Goal: Complete application form

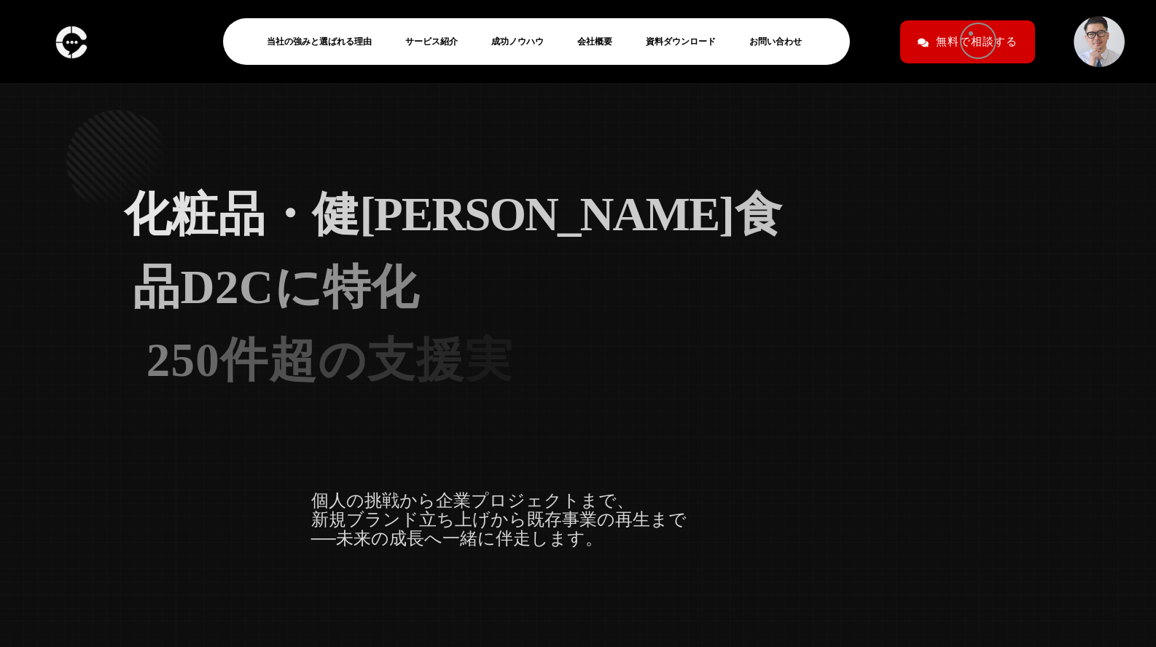
click at [0, 0] on icon at bounding box center [0, 0] width 0 height 0
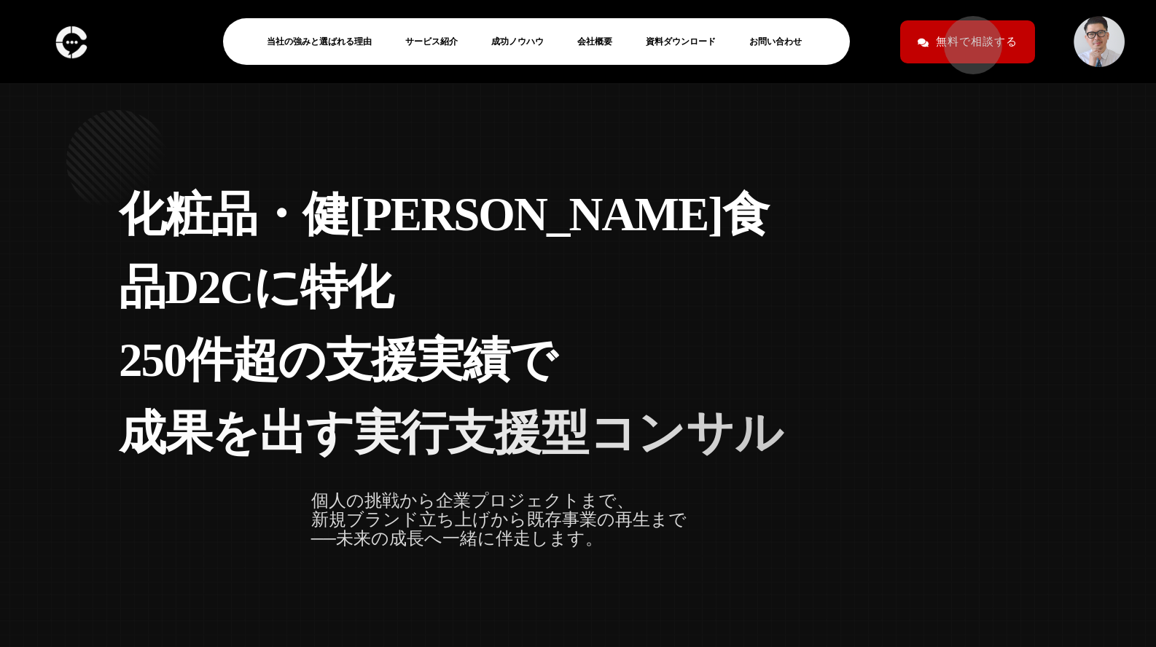
click at [966, 38] on span "無料で相談する" at bounding box center [977, 42] width 82 height 26
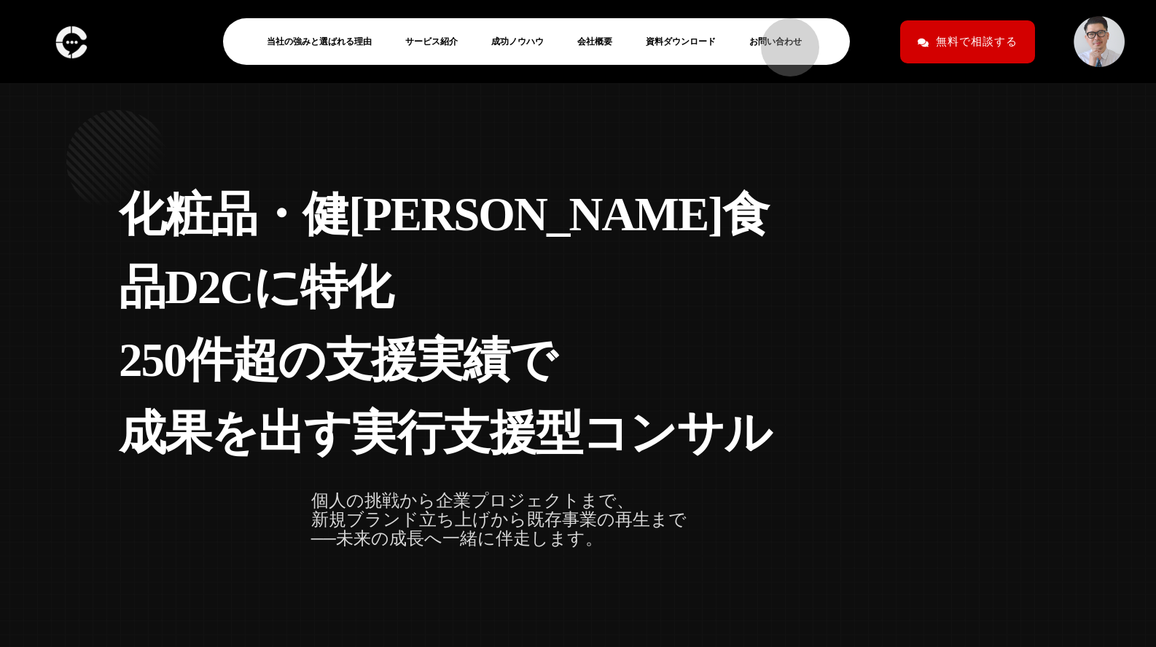
click at [783, 40] on link "お問い合わせ" at bounding box center [781, 41] width 64 height 17
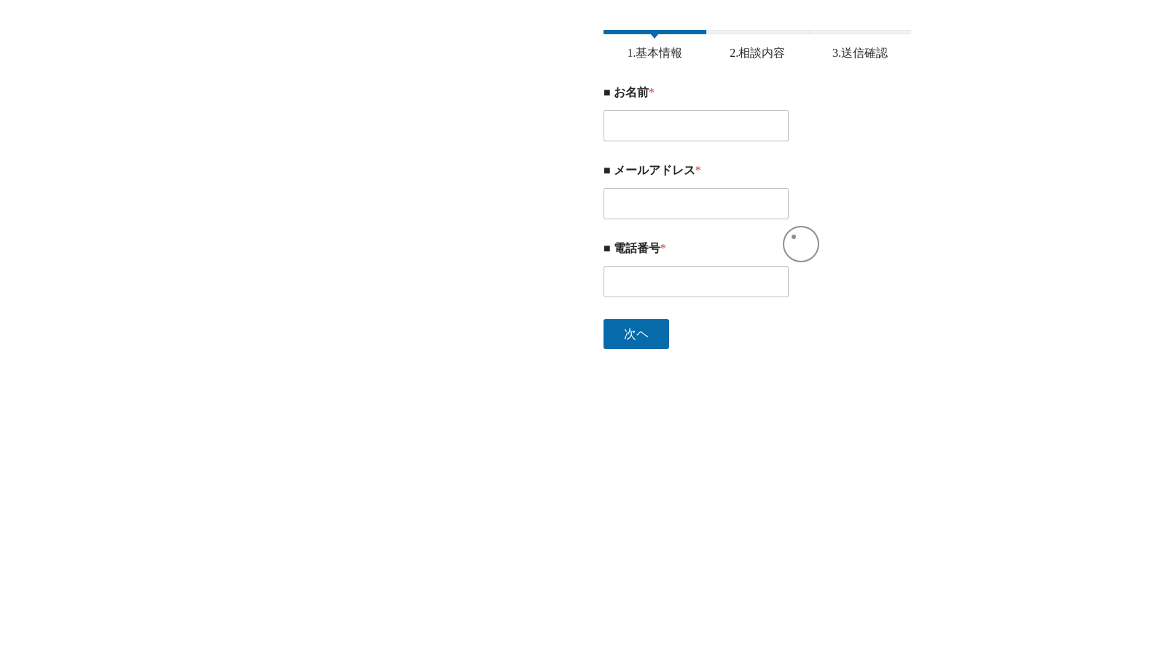
scroll to position [365, 0]
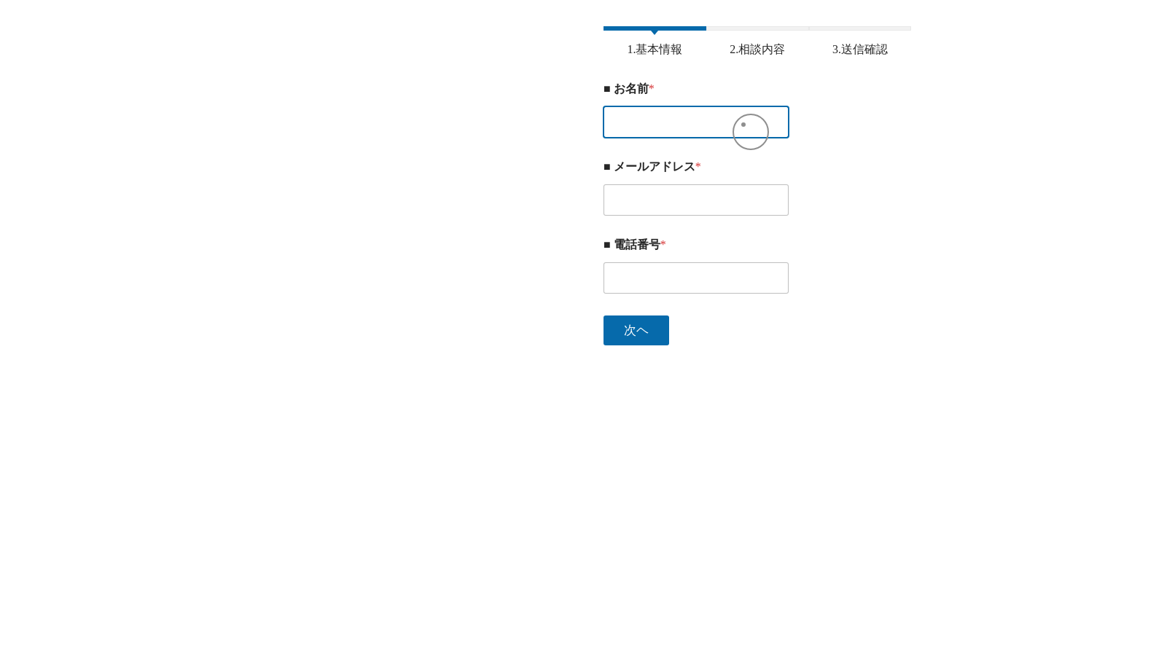
click at [744, 125] on input "■ お名前 *" at bounding box center [696, 121] width 185 height 31
paste input "佐藤沙也加"
type input "佐藤沙也加"
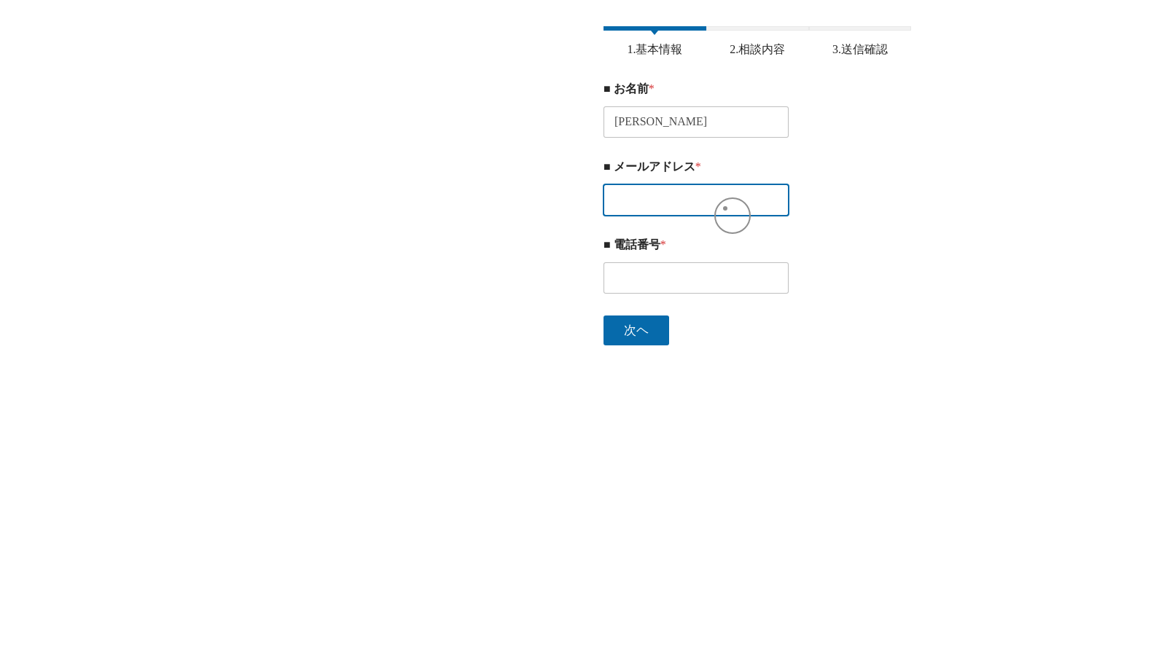
click at [714, 214] on input "■ メールアドレス *" at bounding box center [696, 199] width 185 height 31
paste input "sayaka-s@marugoto-webinar.com"
type input "sayaka-s@marugoto-webinar.com"
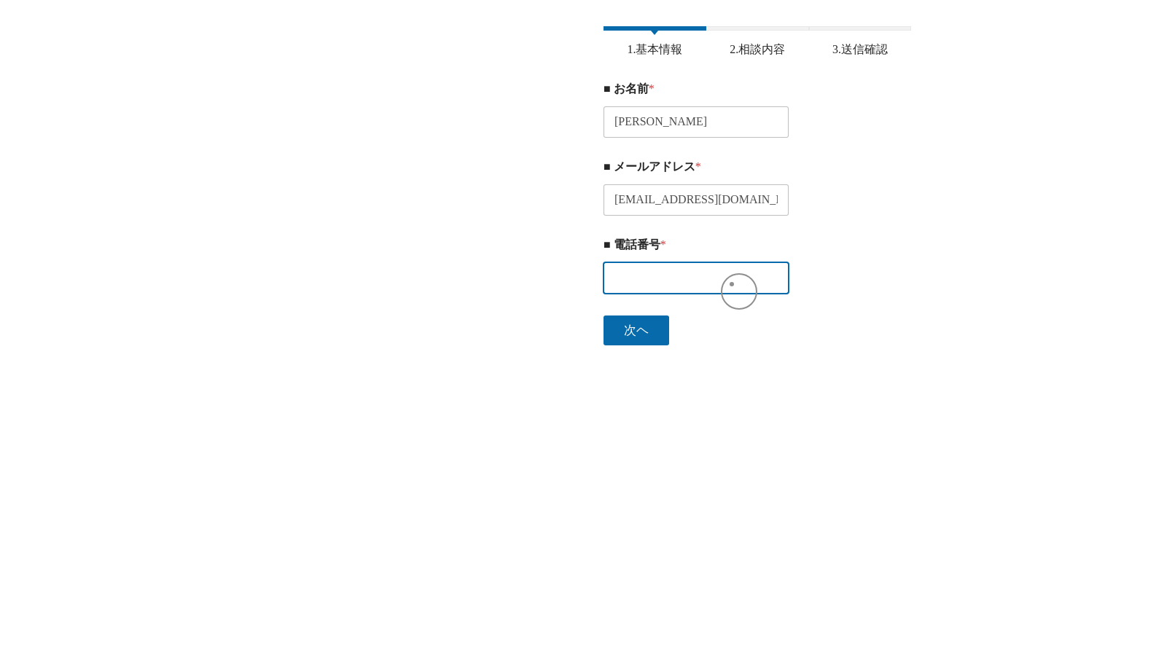
click at [732, 284] on input "■ 電話番号 *" at bounding box center [696, 277] width 185 height 31
paste input "05057947197"
type input "05057947197"
drag, startPoint x: 508, startPoint y: 359, endPoint x: 518, endPoint y: 359, distance: 10.2
click at [508, 359] on html "end start scroller-end scroller-start end start scroller-end scroller-start end…" at bounding box center [578, 477] width 1156 height 1685
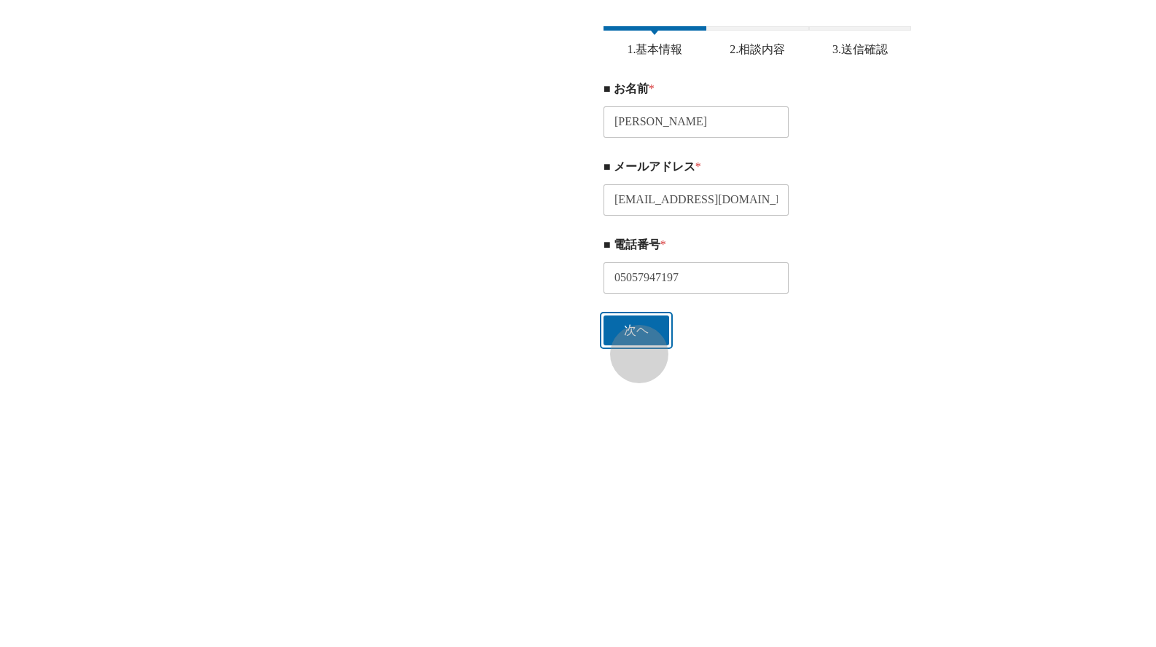
click at [635, 345] on button "次ヘ" at bounding box center [637, 331] width 66 height 30
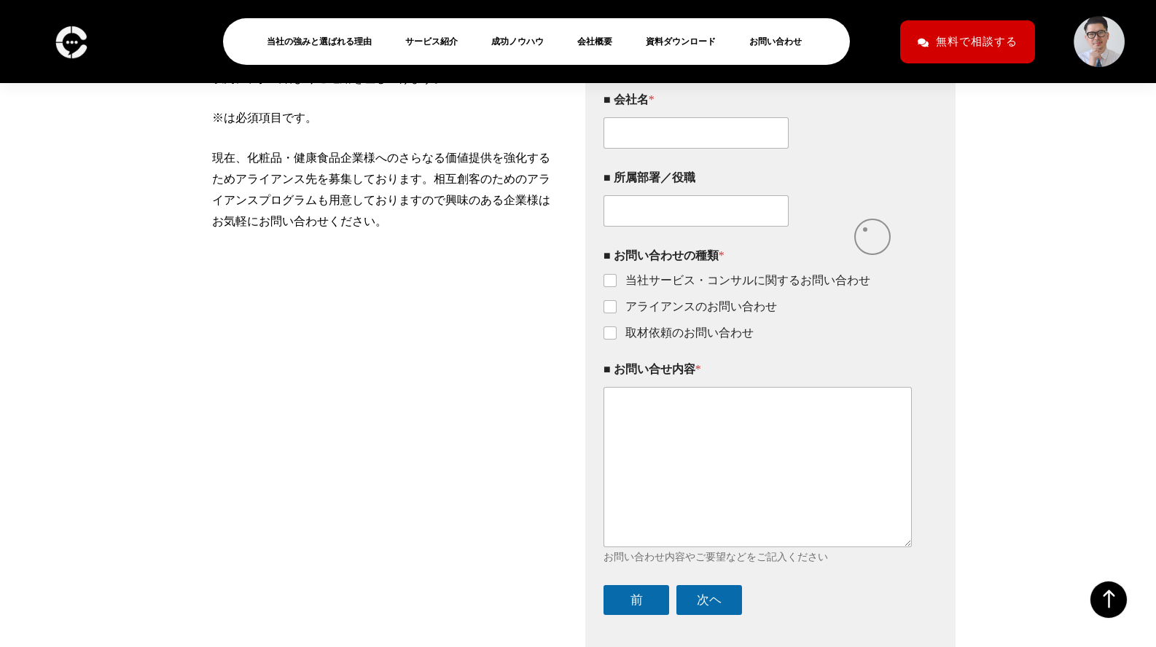
scroll to position [350, 0]
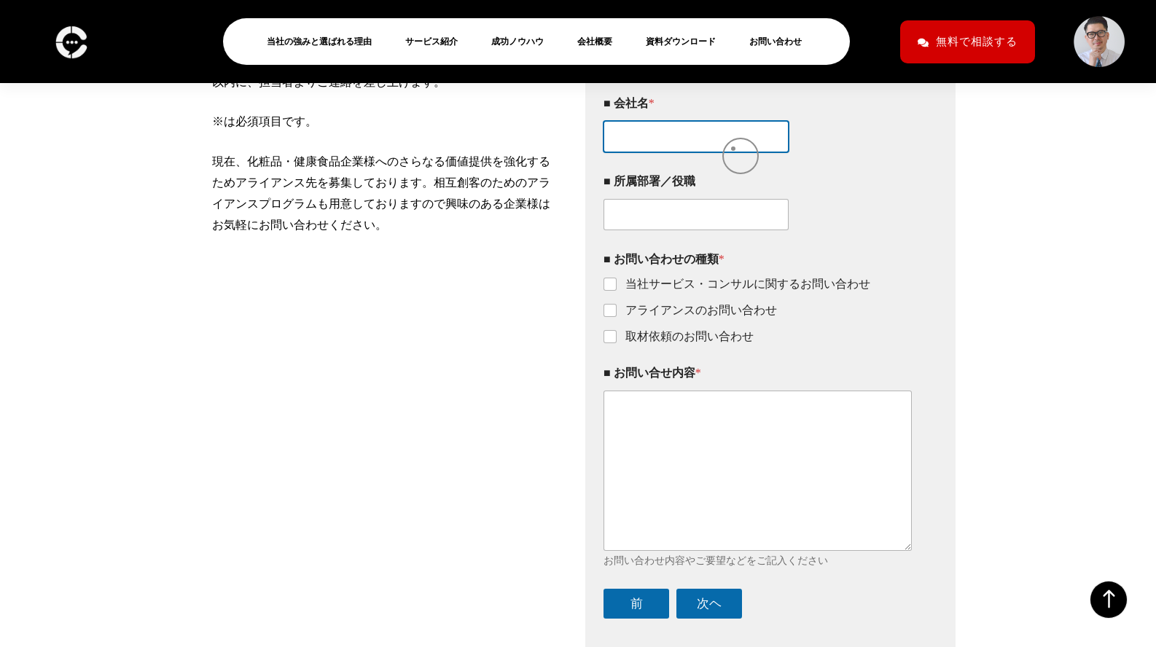
click at [733, 149] on input "■ 会社名 *" at bounding box center [696, 136] width 185 height 31
type input "ショクサイ株式会社"
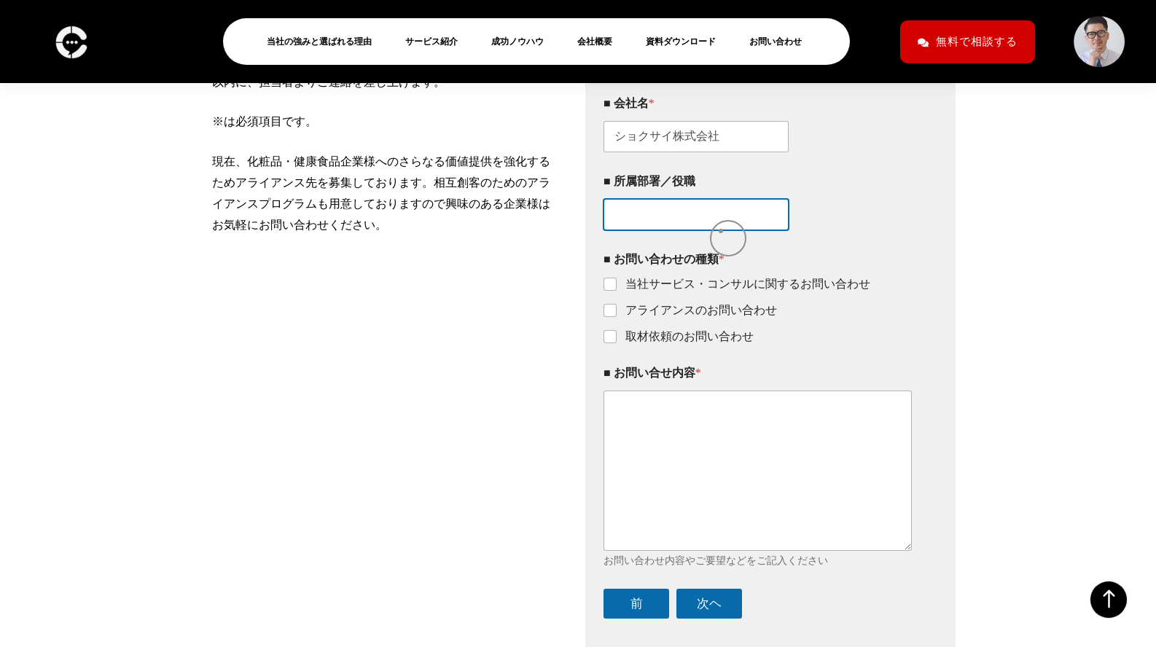
click at [721, 230] on input "■ 所属部署／役職" at bounding box center [696, 214] width 185 height 31
paste input "営業部 マネージャー"
type input "営業部 マネージャー"
click at [666, 287] on fieldset "■ お問い合わせの種類 * 当社サービス・コンサルに関するお問い合わせ アライアンスのお問い合わせ 取材依頼のお問い合わせ" at bounding box center [758, 298] width 308 height 92
click at [647, 344] on label "取材依頼のお問い合わせ" at bounding box center [685, 337] width 137 height 15
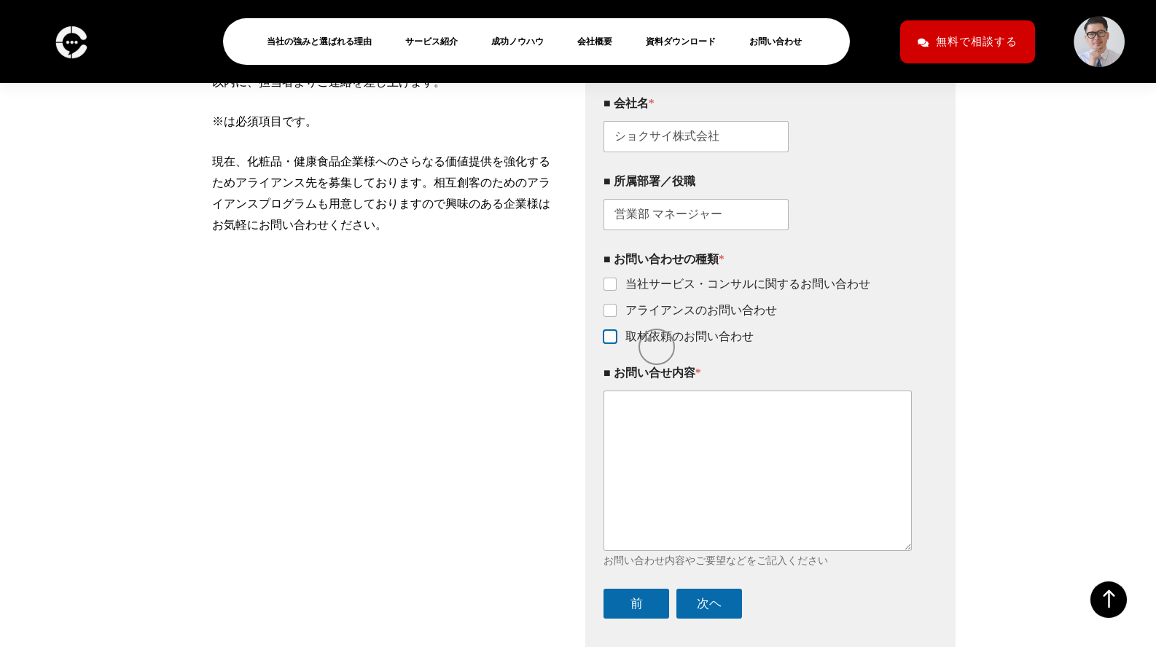
click at [617, 343] on input "取材依頼のお問い合わせ" at bounding box center [611, 338] width 12 height 12
checkbox input "true"
click at [670, 319] on label "アライアンスのお問い合わせ" at bounding box center [697, 310] width 160 height 15
click at [617, 317] on input "アライアンスのお問い合わせ" at bounding box center [611, 311] width 12 height 12
checkbox input "true"
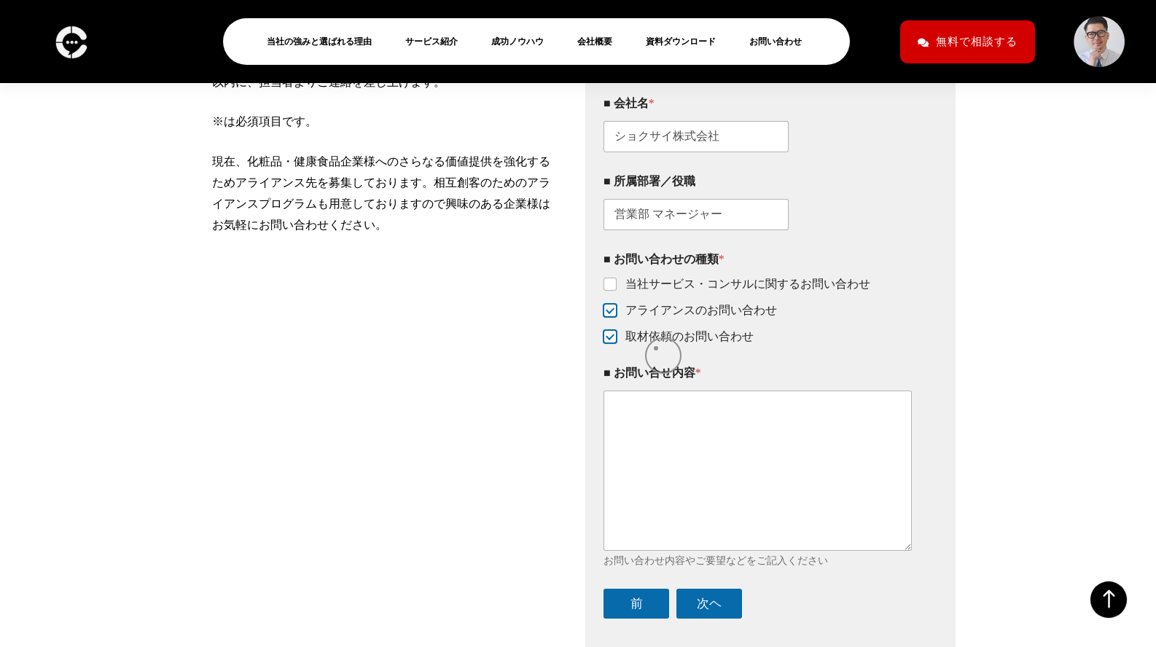
click at [656, 345] on label "取材依頼のお問い合わせ" at bounding box center [685, 337] width 137 height 15
click at [617, 343] on input "取材依頼のお問い合わせ" at bounding box center [611, 338] width 12 height 12
checkbox input "false"
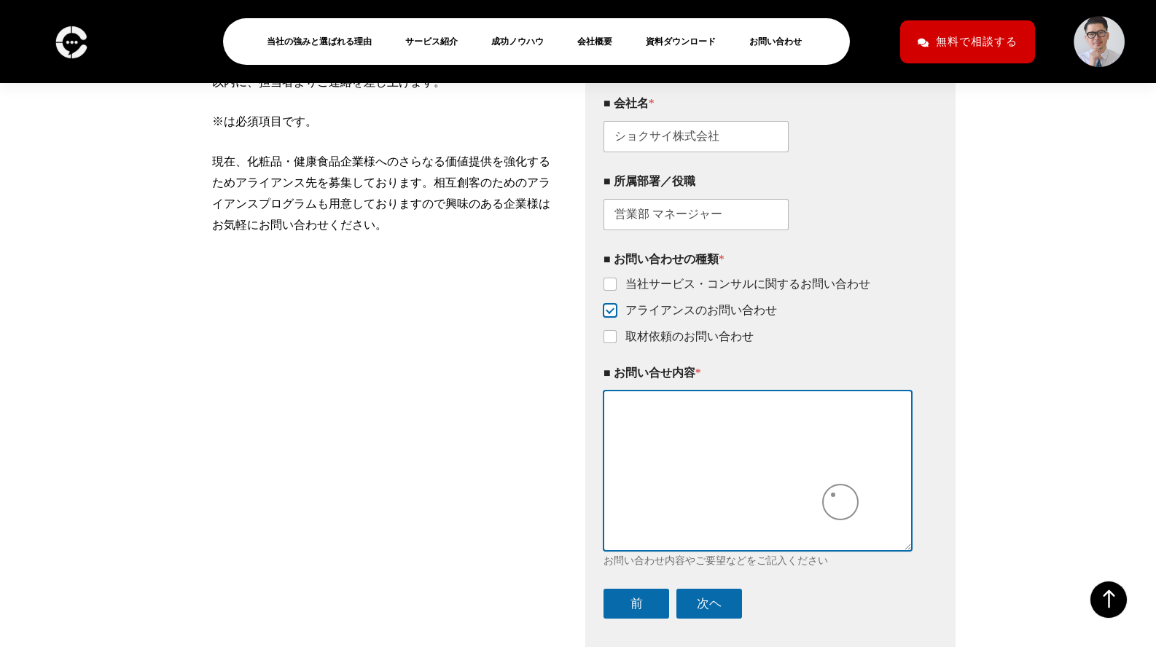
drag, startPoint x: 833, startPoint y: 495, endPoint x: 829, endPoint y: 514, distance: 19.5
click at [833, 495] on textarea "■ お問い合せ内容 *" at bounding box center [758, 471] width 308 height 160
paste textarea "1開催から発注できる縛りがないウェビナー代行「まるごとウェビナー支援プラン」のご案内 この度、1開催・単発からご発注いただける 「まるごとウェビナー支援プラン…"
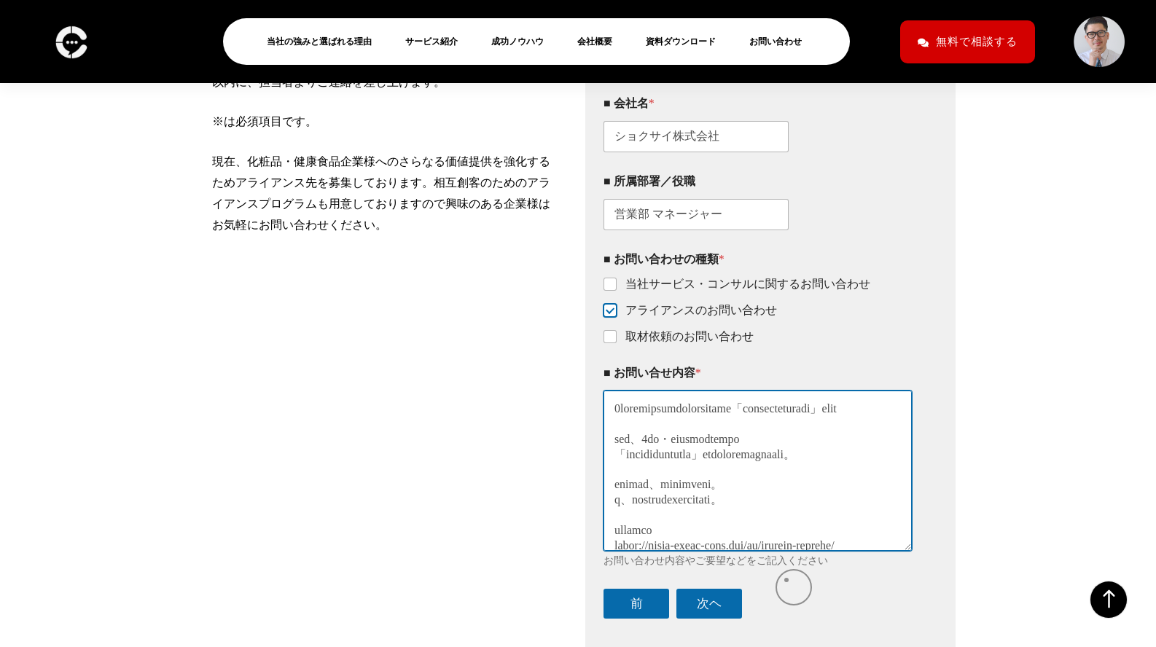
scroll to position [459, 0]
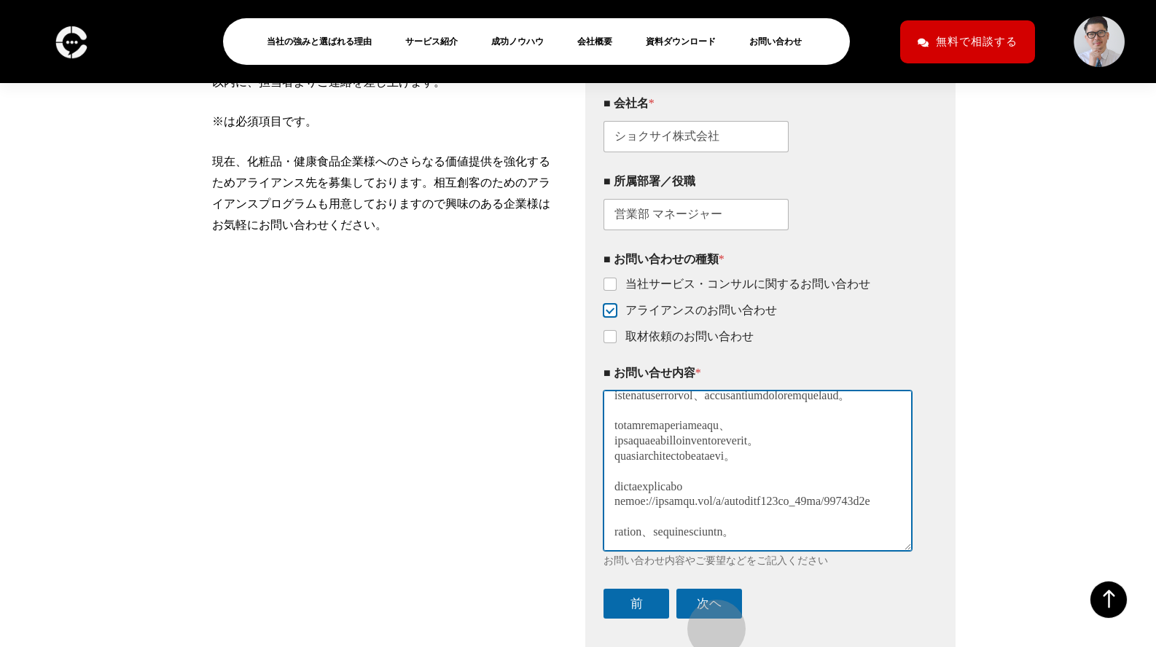
type textarea "1開催から発注できる縛りがないウェビナー代行「まるごとウェビナー支援プラン」のご案内 この度、1開催・単発からご発注いただける 「まるごとウェビナー支援プラン…"
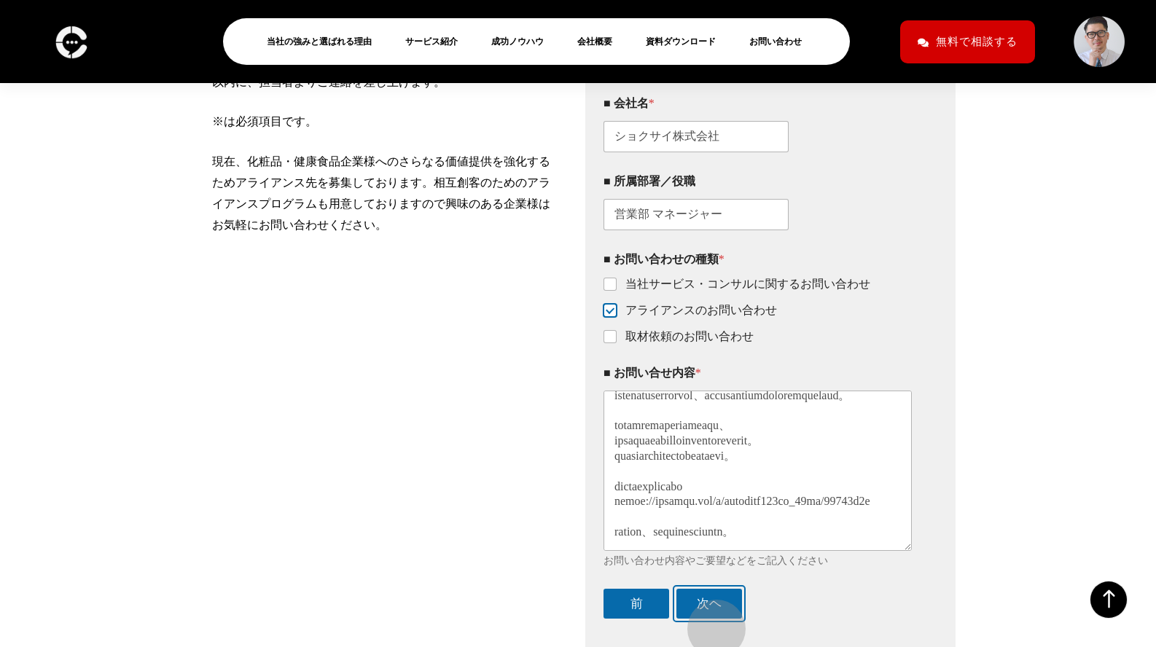
click at [710, 619] on button "次ヘ" at bounding box center [710, 604] width 66 height 30
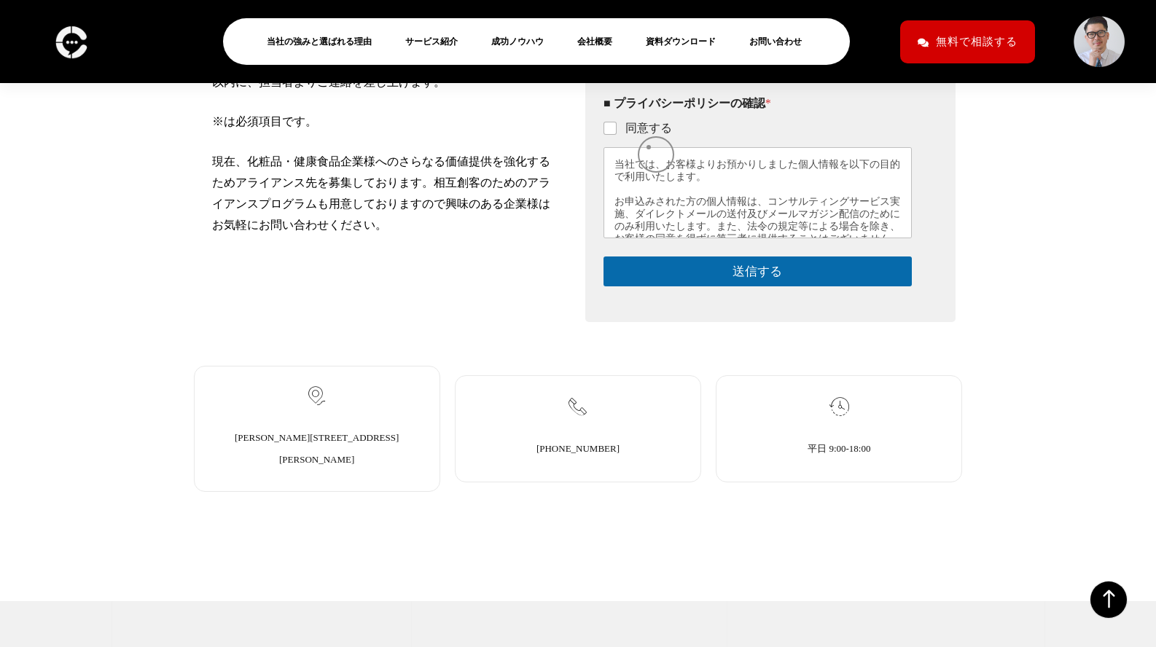
click at [649, 136] on label "同意する" at bounding box center [644, 128] width 55 height 15
click at [617, 135] on input "同意する" at bounding box center [611, 129] width 12 height 12
checkbox input "true"
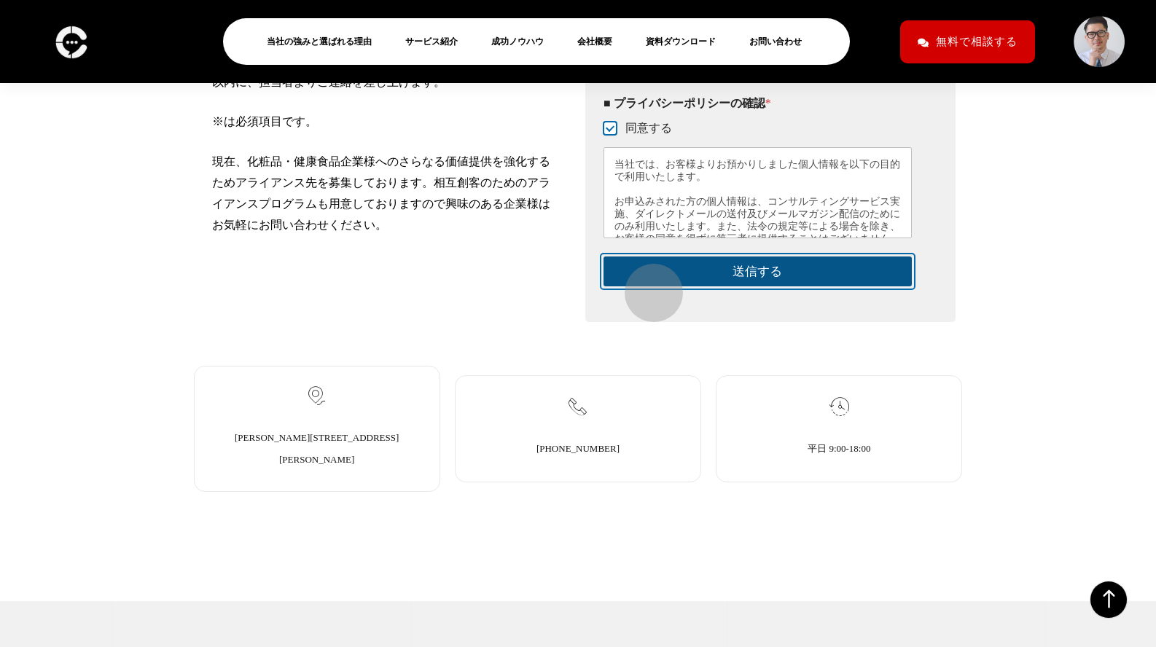
click at [647, 286] on button "送信する" at bounding box center [758, 272] width 308 height 30
